Goal: Task Accomplishment & Management: Use online tool/utility

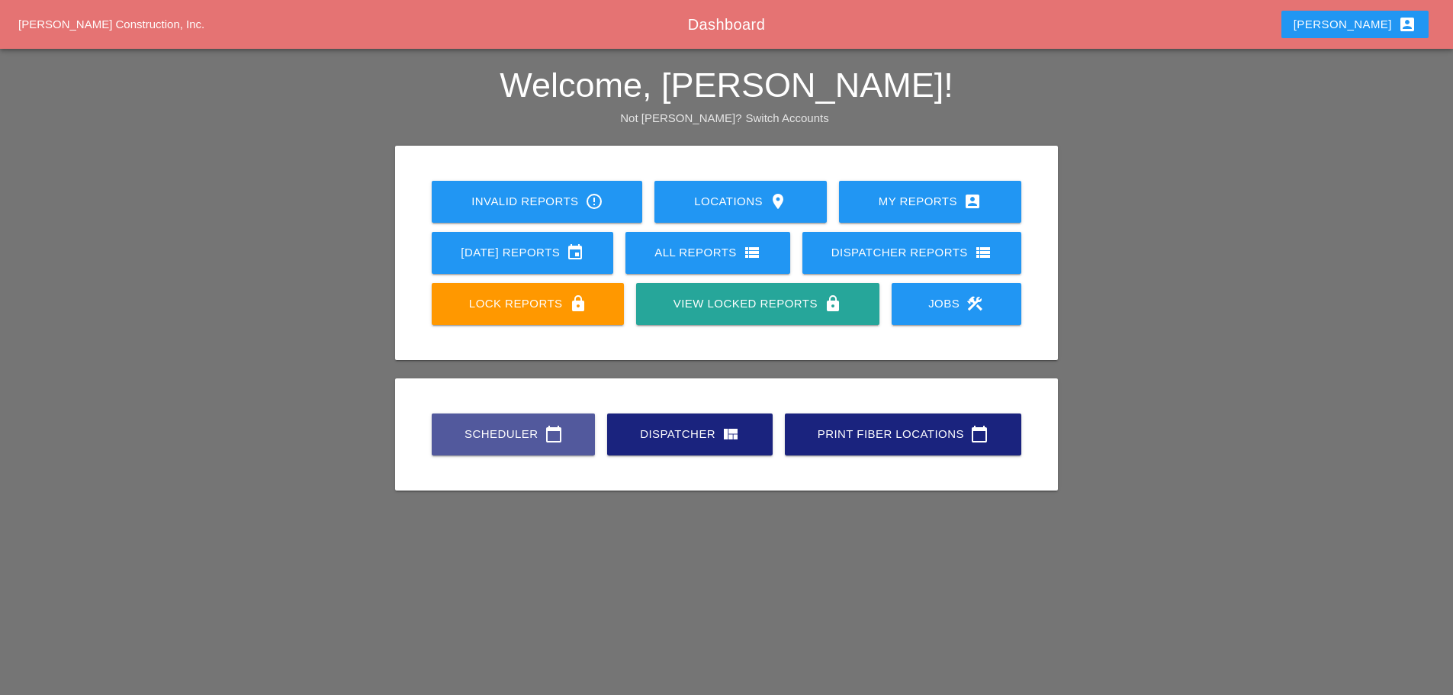
click at [499, 452] on link "Scheduler calendar_today" at bounding box center [513, 434] width 163 height 42
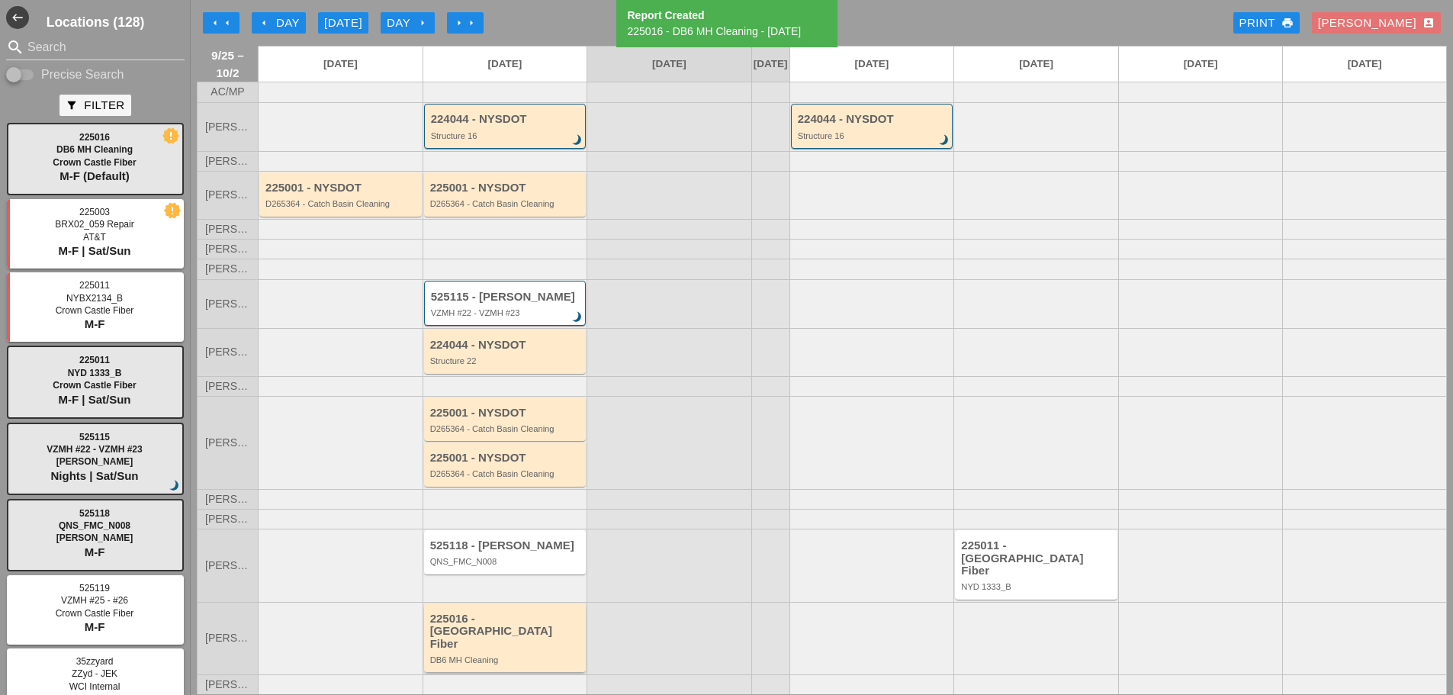
click at [492, 638] on div "225016 - [GEOGRAPHIC_DATA] Fiber DB6 MH Cleaning" at bounding box center [506, 639] width 153 height 53
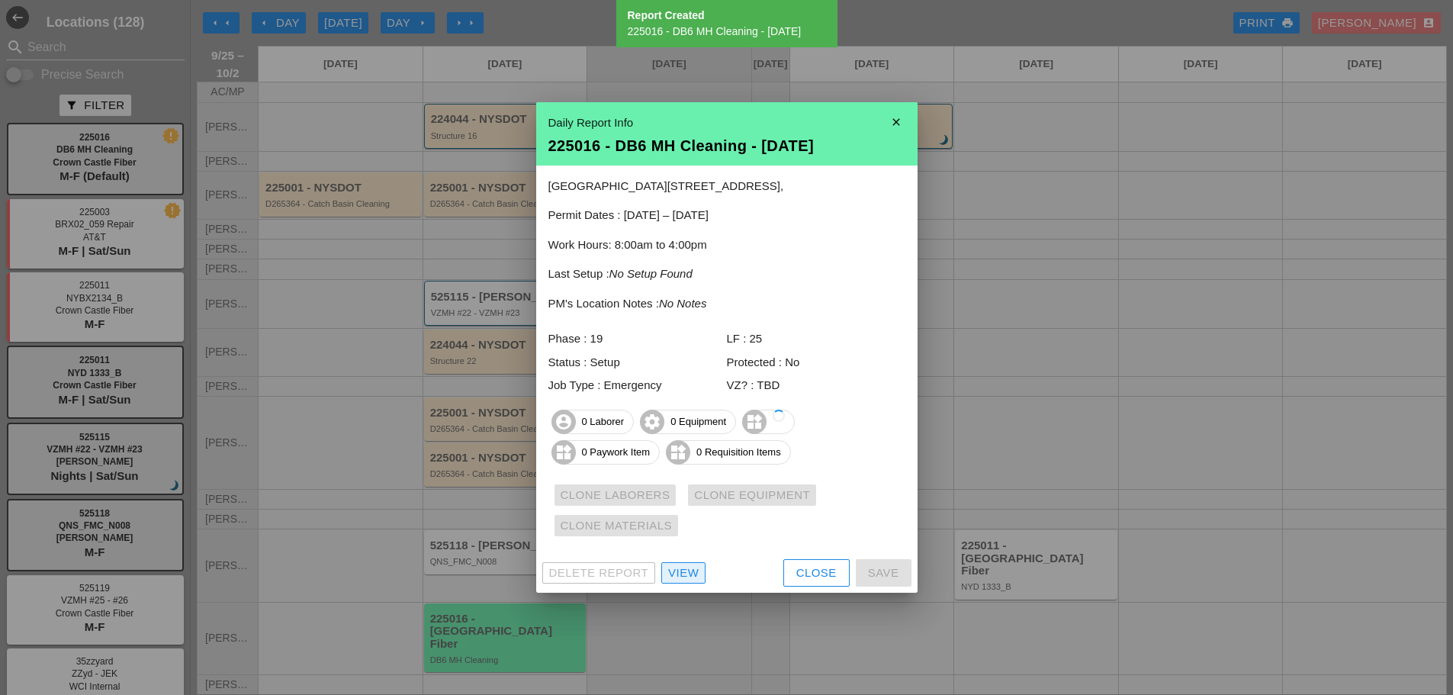
click at [686, 578] on div "View" at bounding box center [683, 573] width 31 height 18
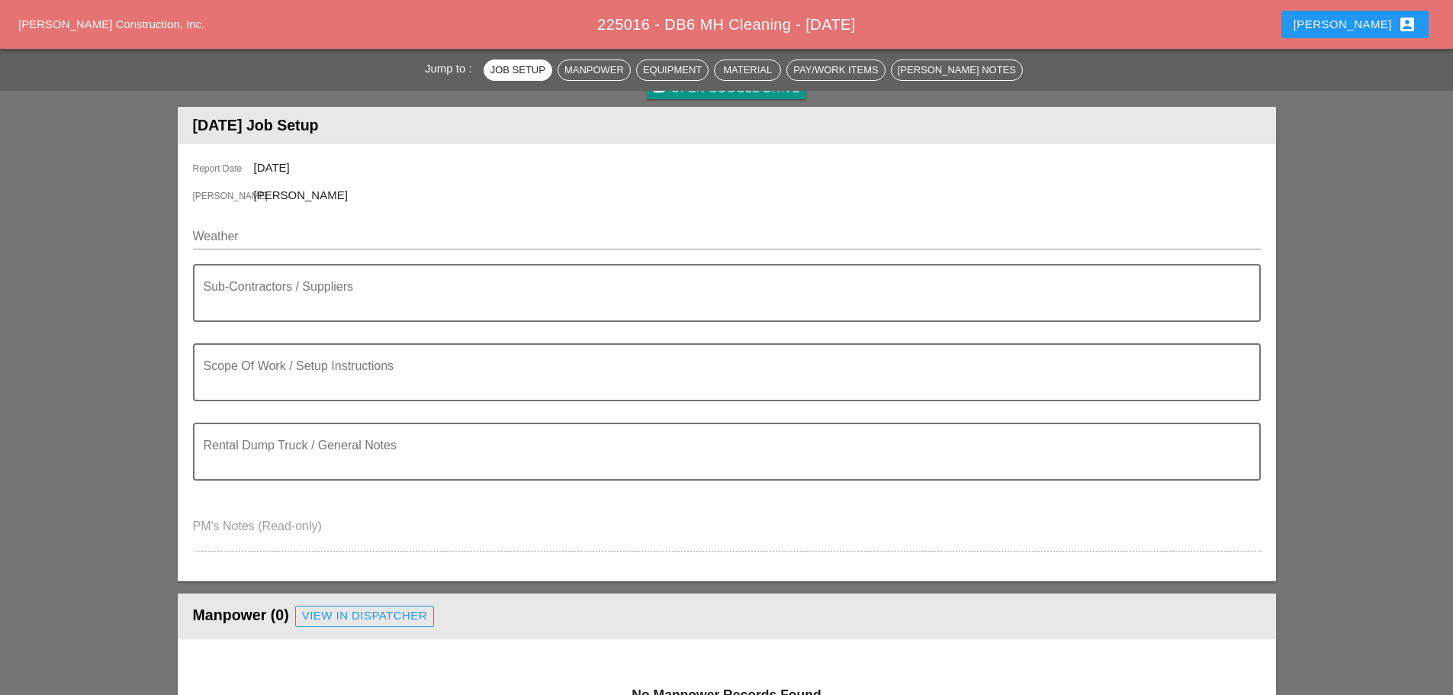
scroll to position [381, 0]
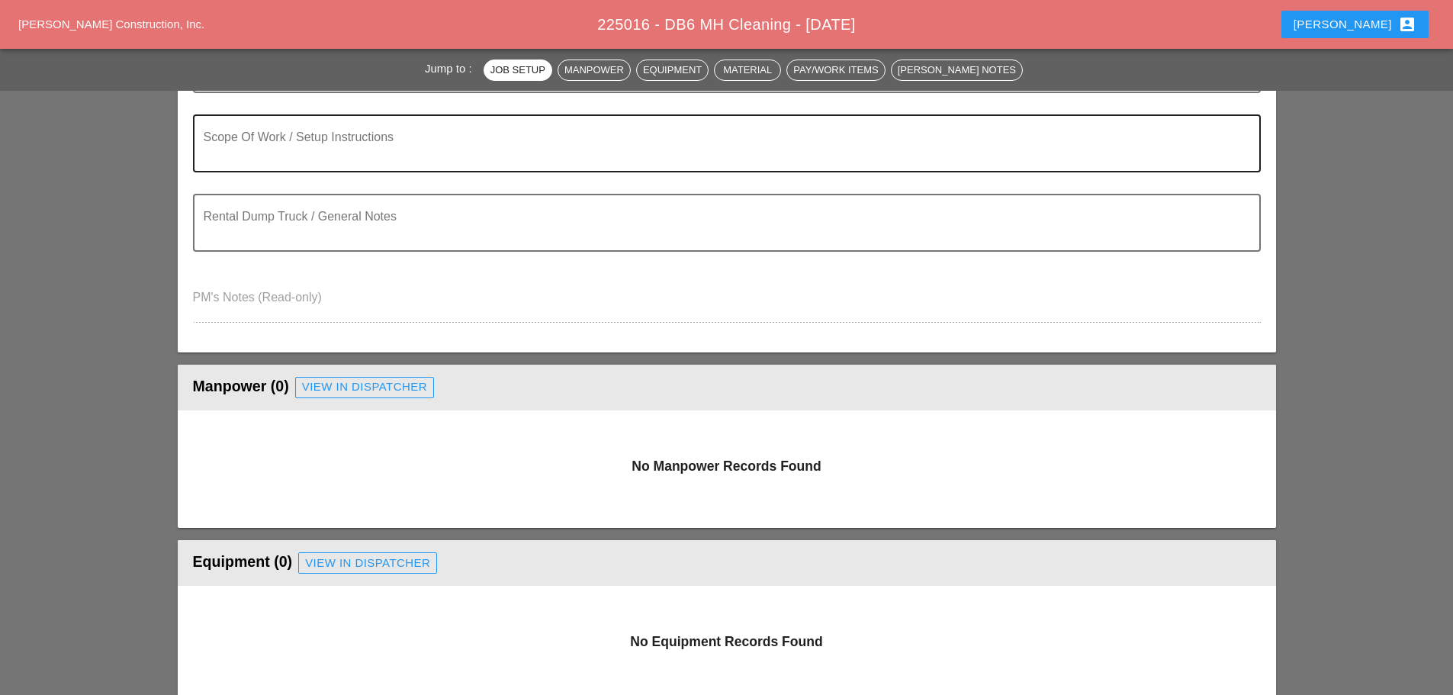
click at [289, 155] on textarea "Scope Of Work / Setup Instructions" at bounding box center [721, 152] width 1034 height 37
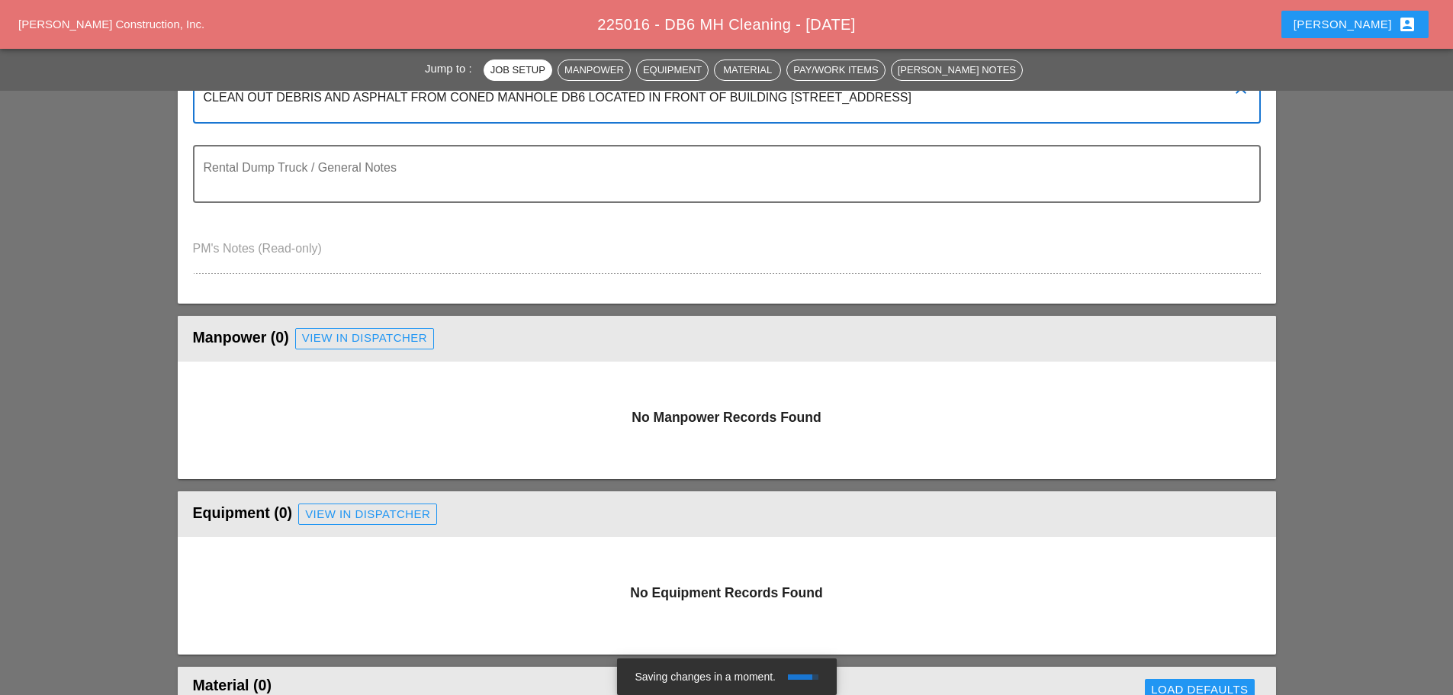
scroll to position [458, 0]
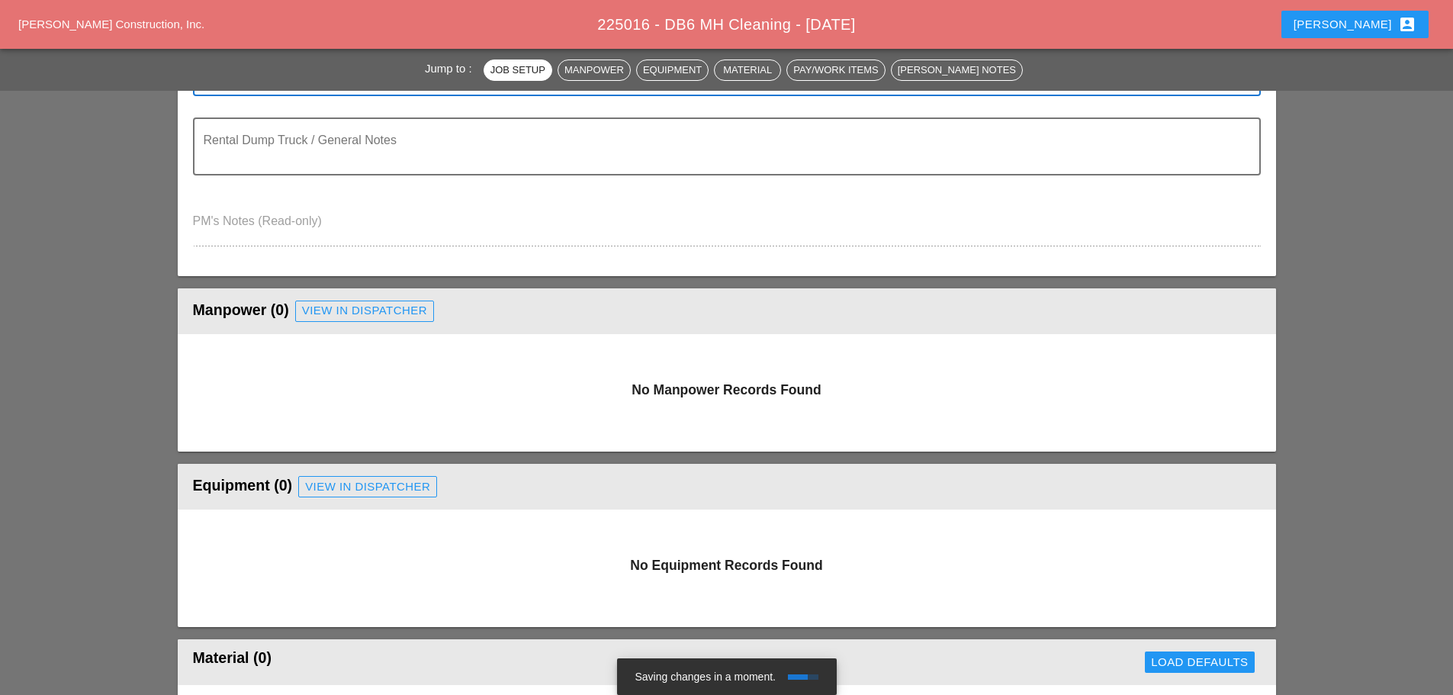
type textarea "CLEAN OUT DEBRIS AND ASPHALT FROM CONED MANHOLE DB6 LOCATED IN FRONT OF BUILDIN…"
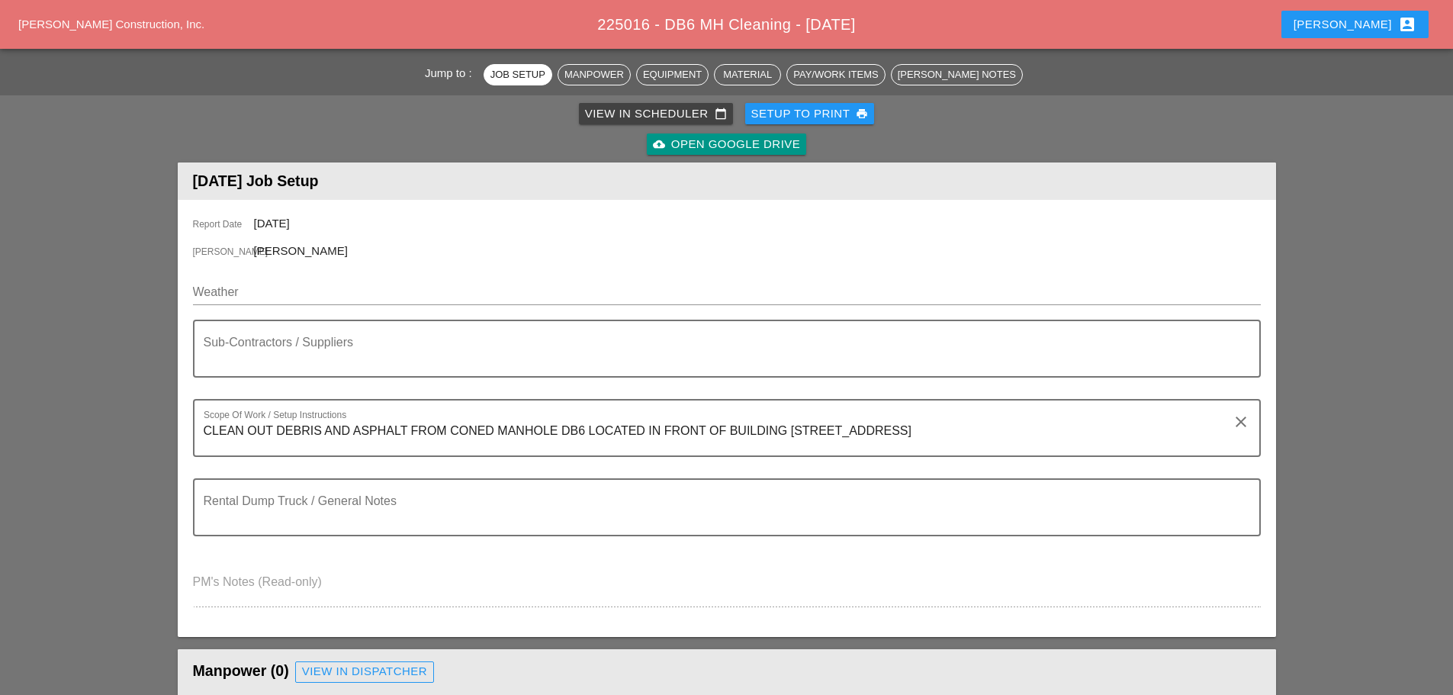
scroll to position [0, 0]
